Goal: Information Seeking & Learning: Learn about a topic

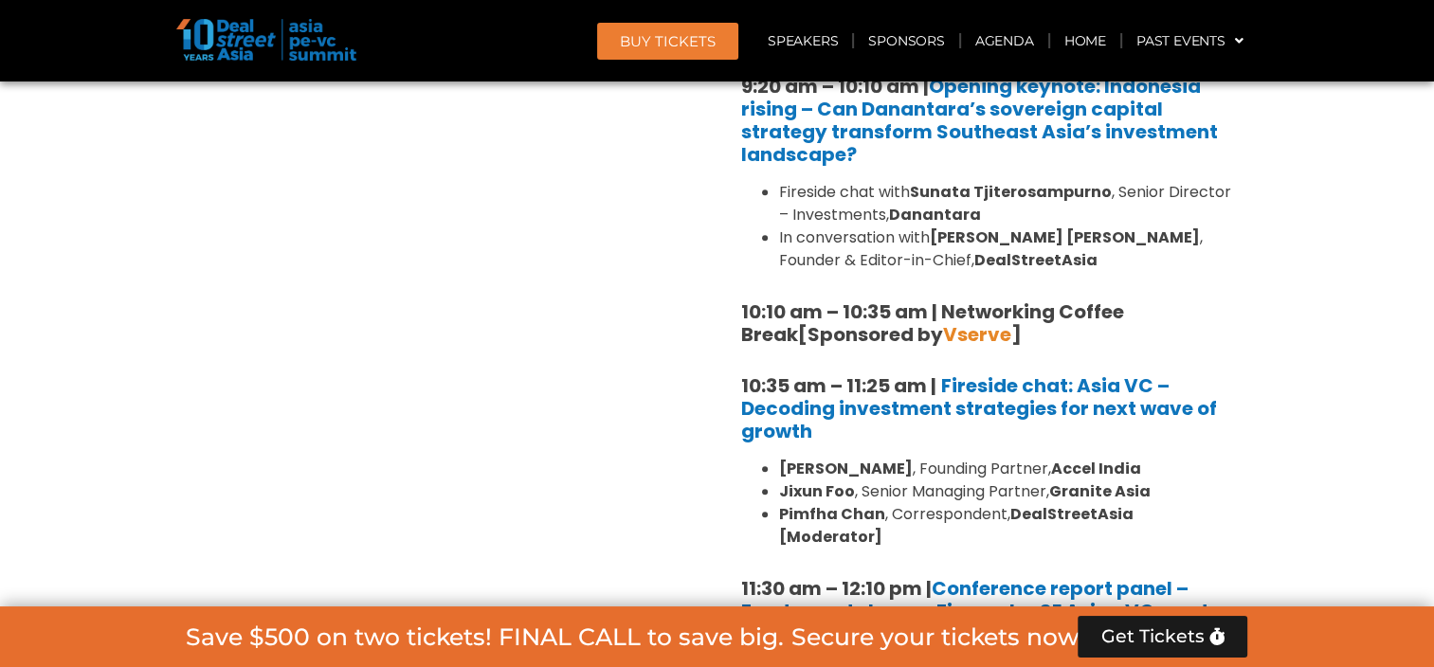
scroll to position [1612, 0]
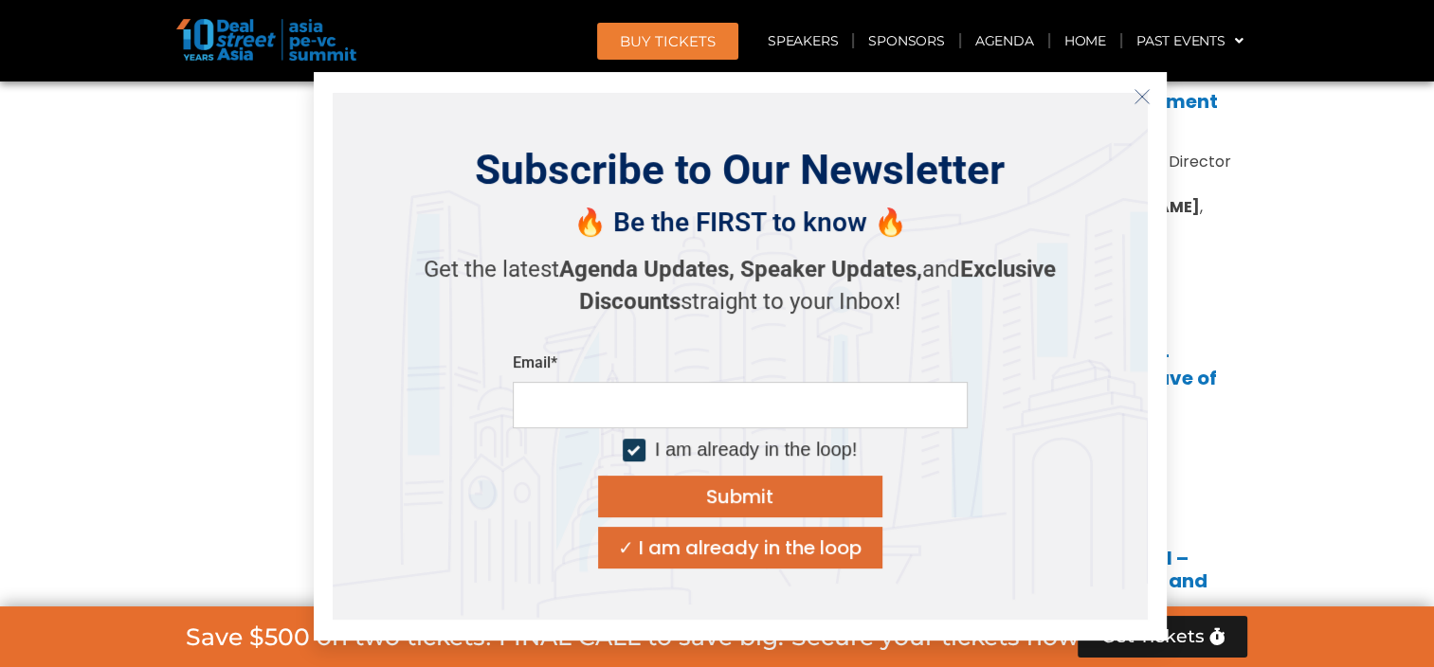
click at [1141, 99] on icon "Close" at bounding box center [1142, 96] width 17 height 17
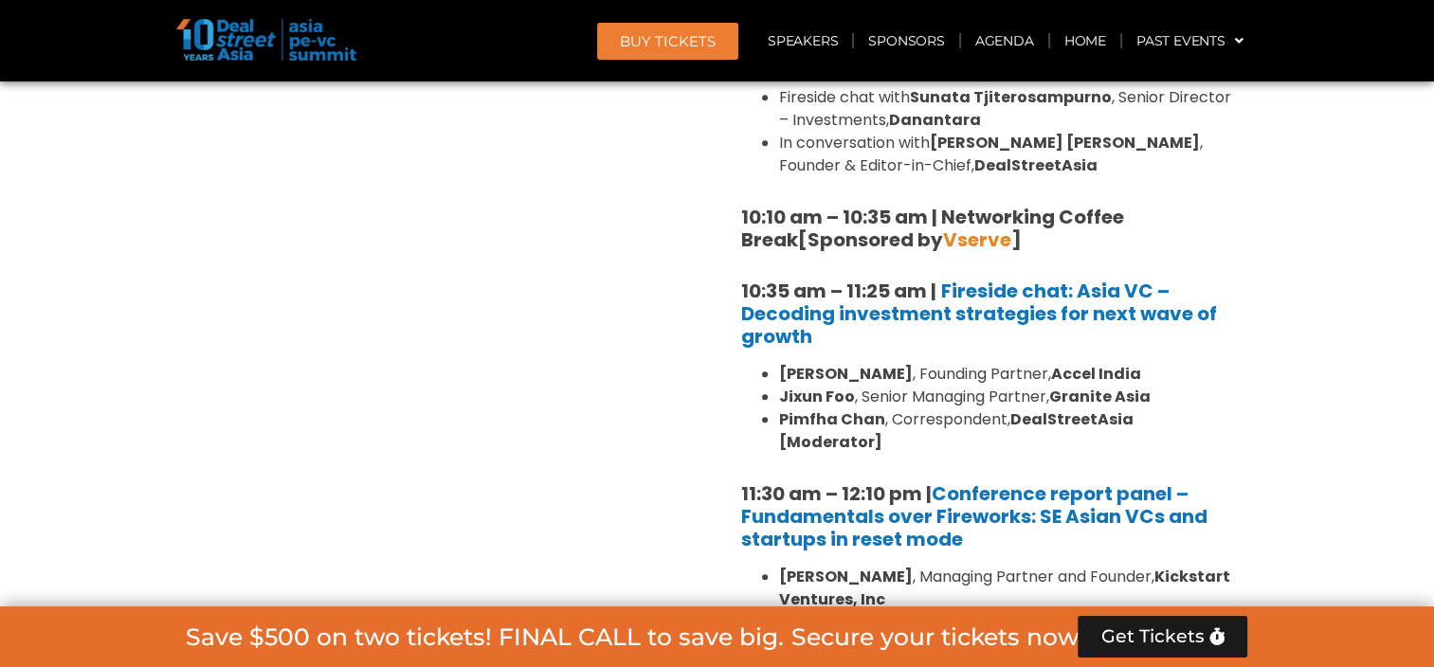
scroll to position [1707, 0]
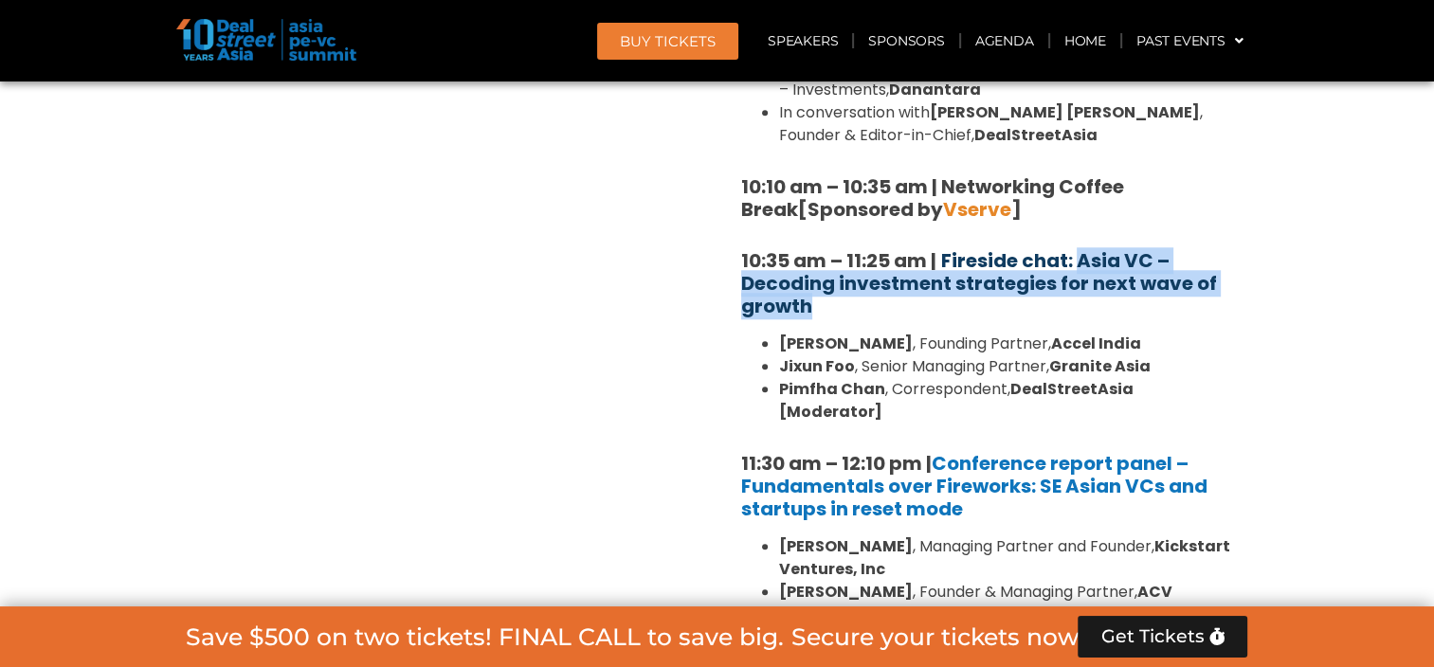
drag, startPoint x: 819, startPoint y: 301, endPoint x: 1077, endPoint y: 255, distance: 262.0
click at [1077, 255] on h5 "10:35 am – 11:25 am | Fireside chat: Asia VC – Decoding investment strategies f…" at bounding box center [987, 283] width 493 height 68
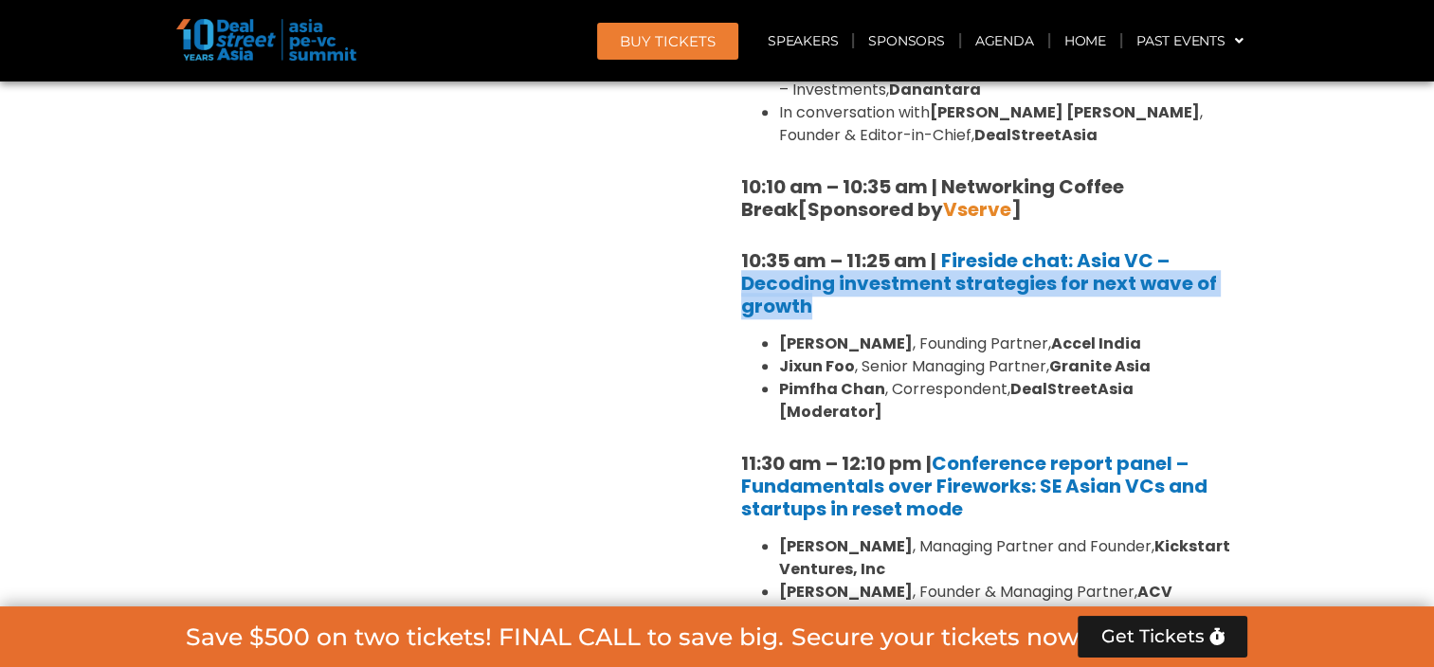
drag, startPoint x: 846, startPoint y: 307, endPoint x: 736, endPoint y: 292, distance: 111.0
copy b "Decoding investment strategies for next wave of growth"
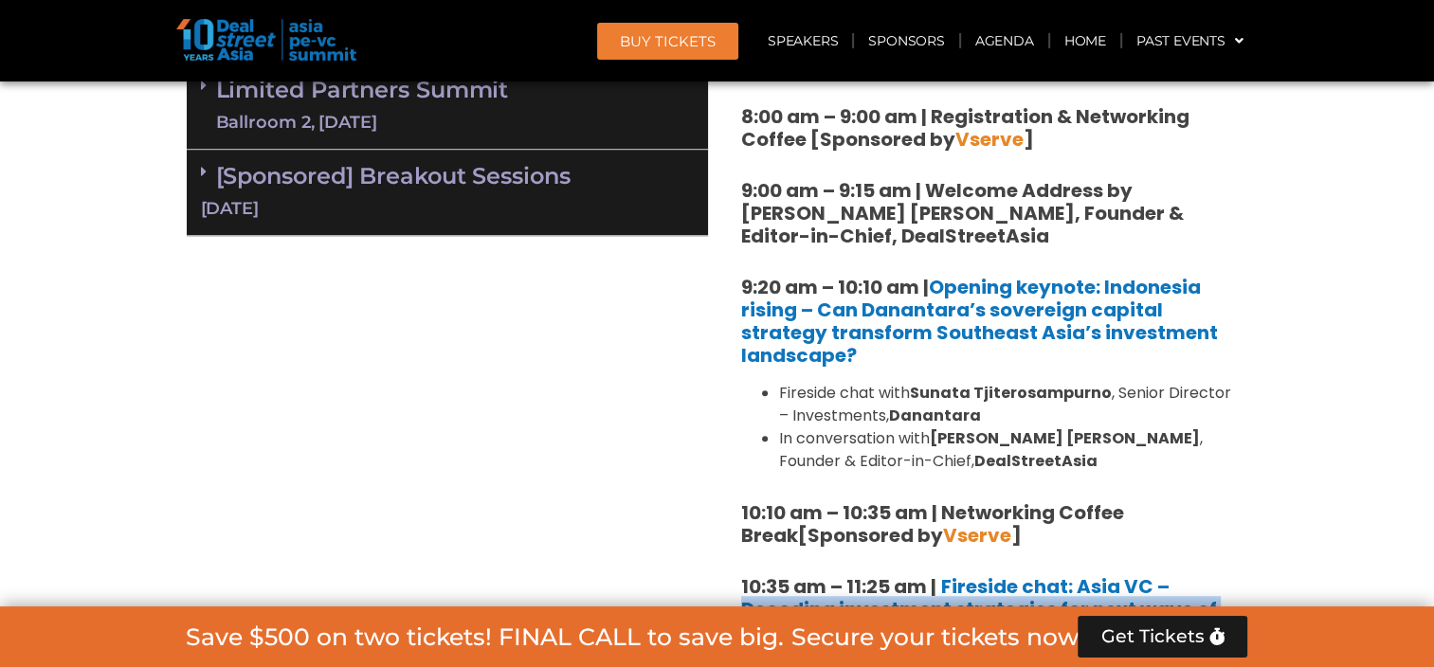
scroll to position [1232, 0]
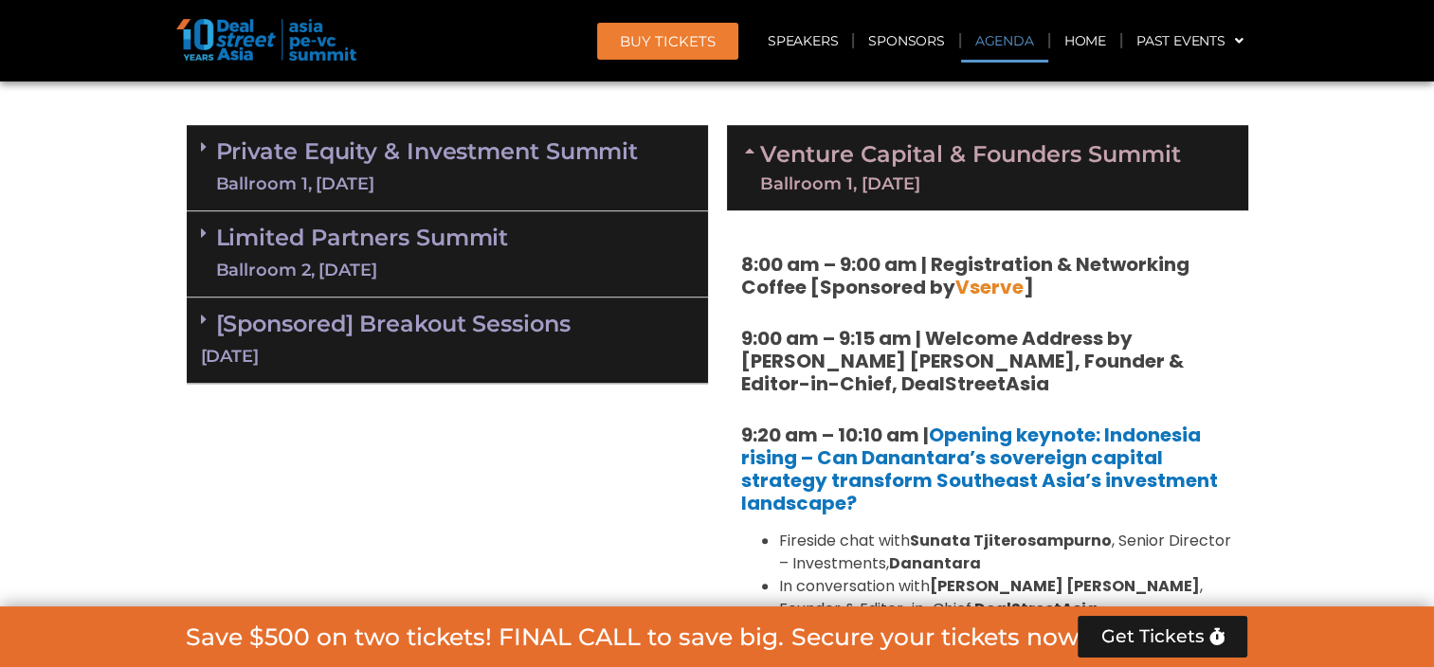
click at [218, 155] on link "Private Equity & Investment Summit Ballroom 1, [DATE]" at bounding box center [427, 167] width 423 height 57
click at [228, 155] on link "Private Equity & Investment Summit Ballroom 1, [DATE]" at bounding box center [427, 167] width 423 height 57
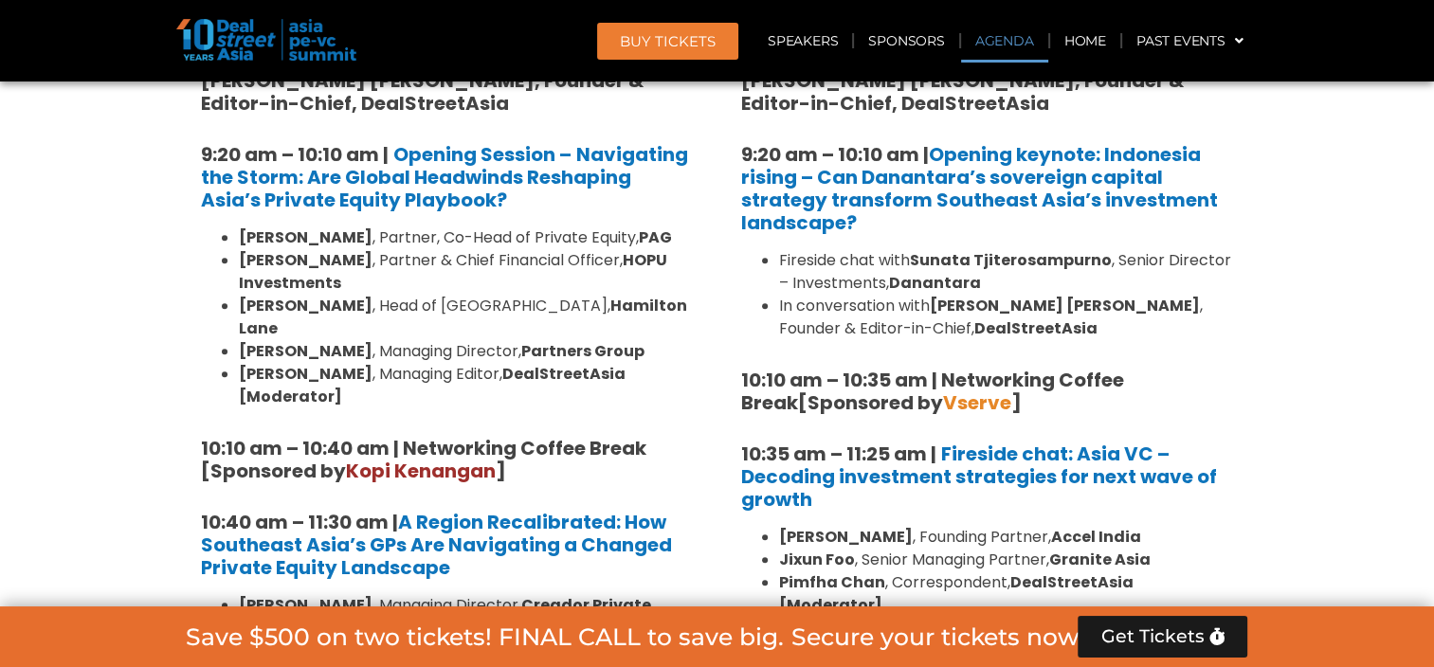
scroll to position [1518, 0]
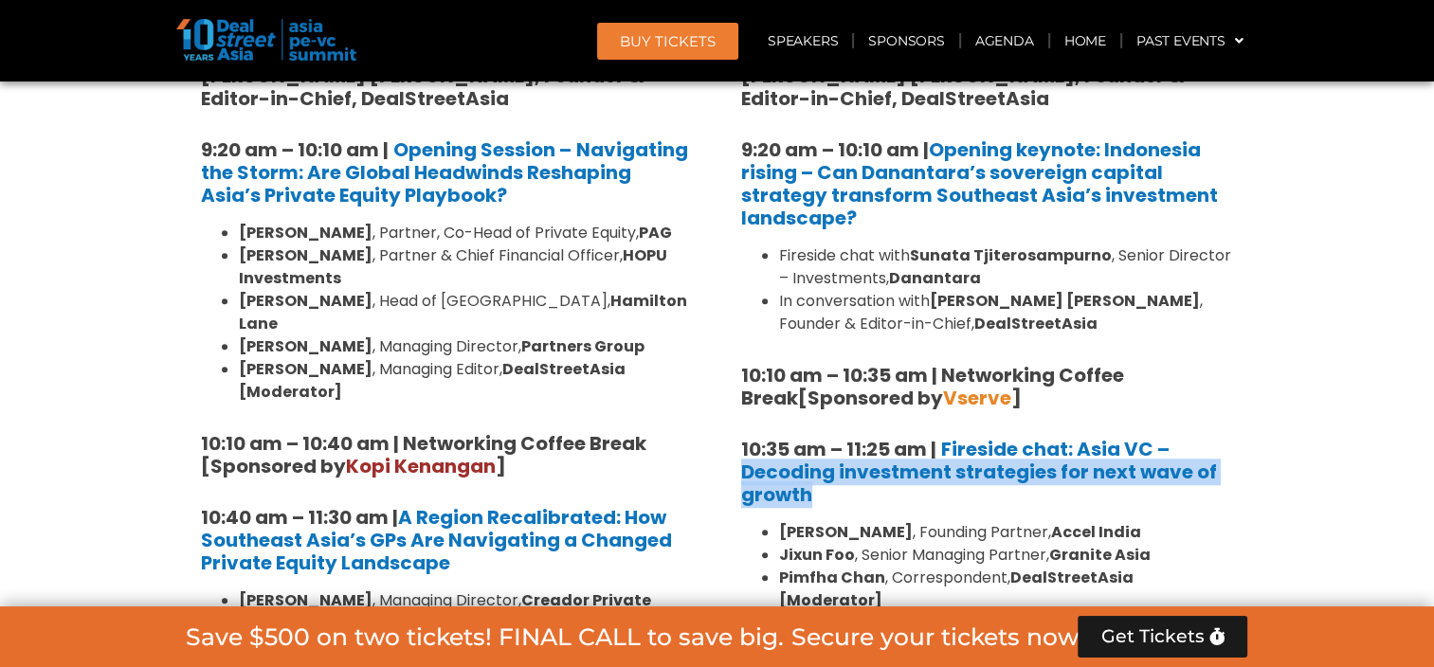
drag, startPoint x: 852, startPoint y: 501, endPoint x: 736, endPoint y: 474, distance: 119.6
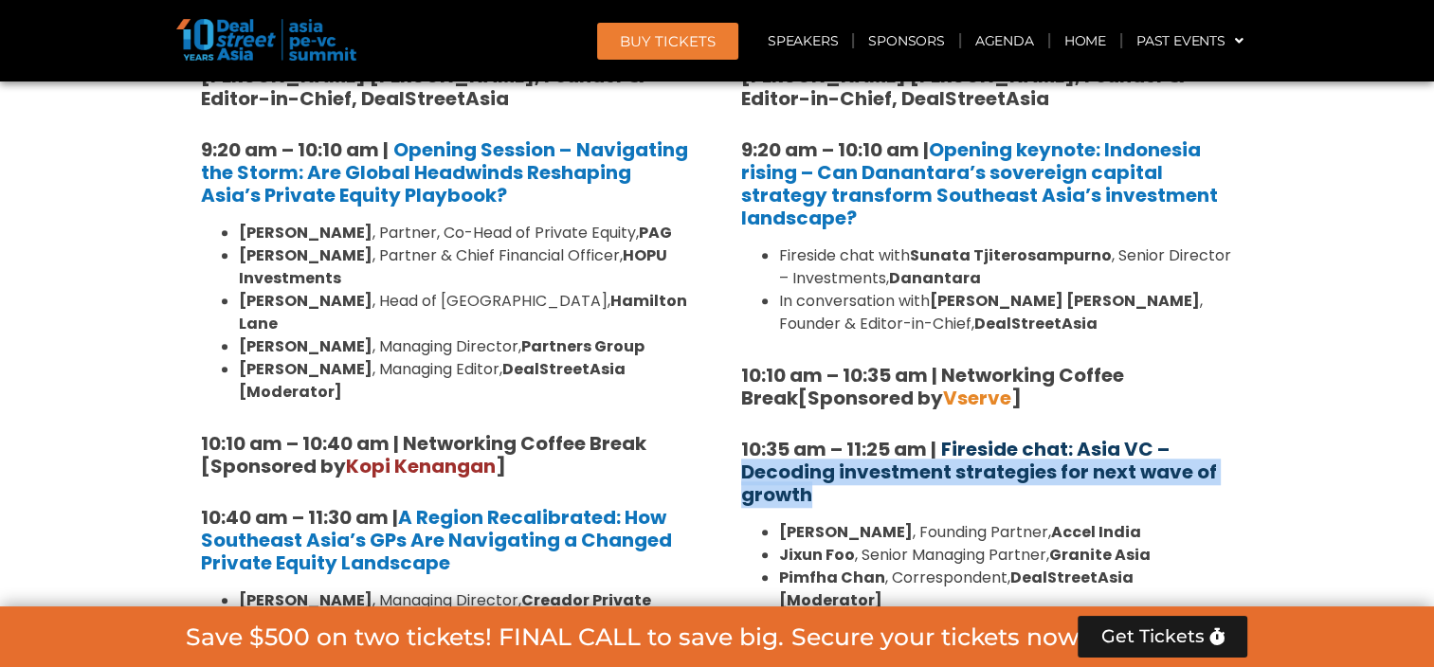
copy b "Decoding investment strategies for next wave of growth"
